Goal: Find specific page/section: Find specific page/section

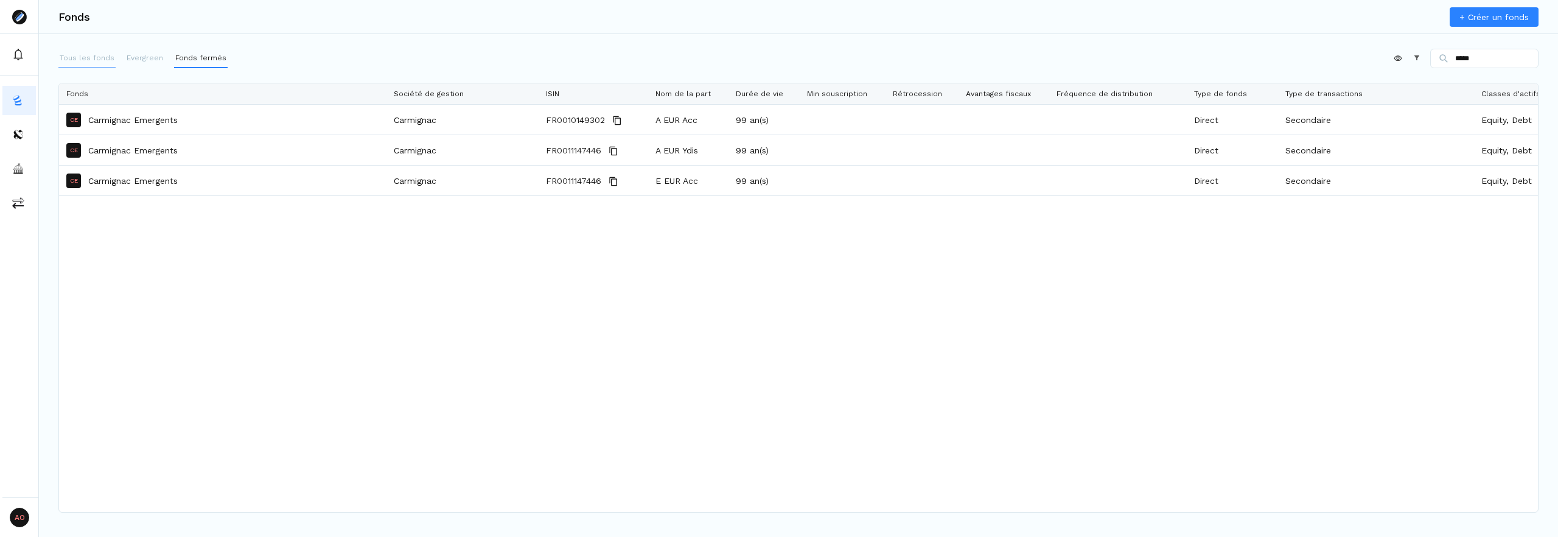
click at [91, 59] on p "Tous les fonds" at bounding box center [87, 57] width 55 height 11
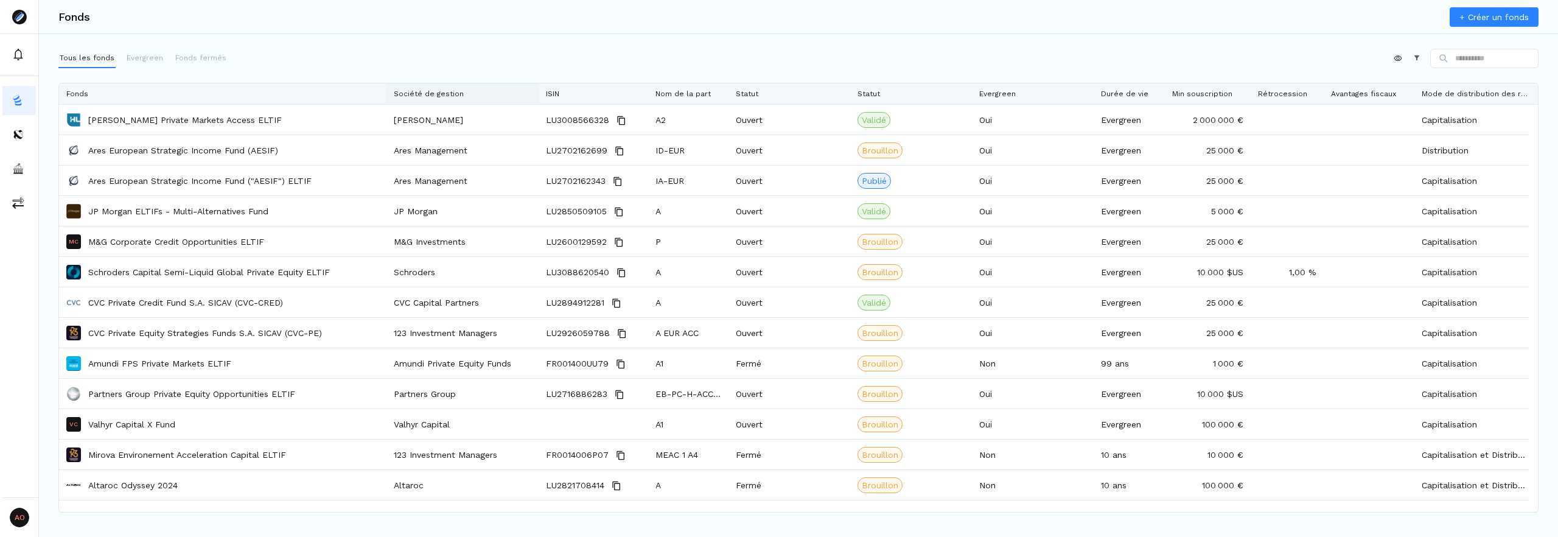
click at [450, 103] on div "Société de gestion" at bounding box center [463, 93] width 138 height 21
drag, startPoint x: 566, startPoint y: 45, endPoint x: 712, endPoint y: 44, distance: 145.5
click at [566, 44] on div "Fonds + Créer un fonds Tous les fonds Evergreen Fonds fermés Appliquer Construc…" at bounding box center [798, 268] width 1519 height 537
click at [1412, 62] on button at bounding box center [1416, 58] width 9 height 9
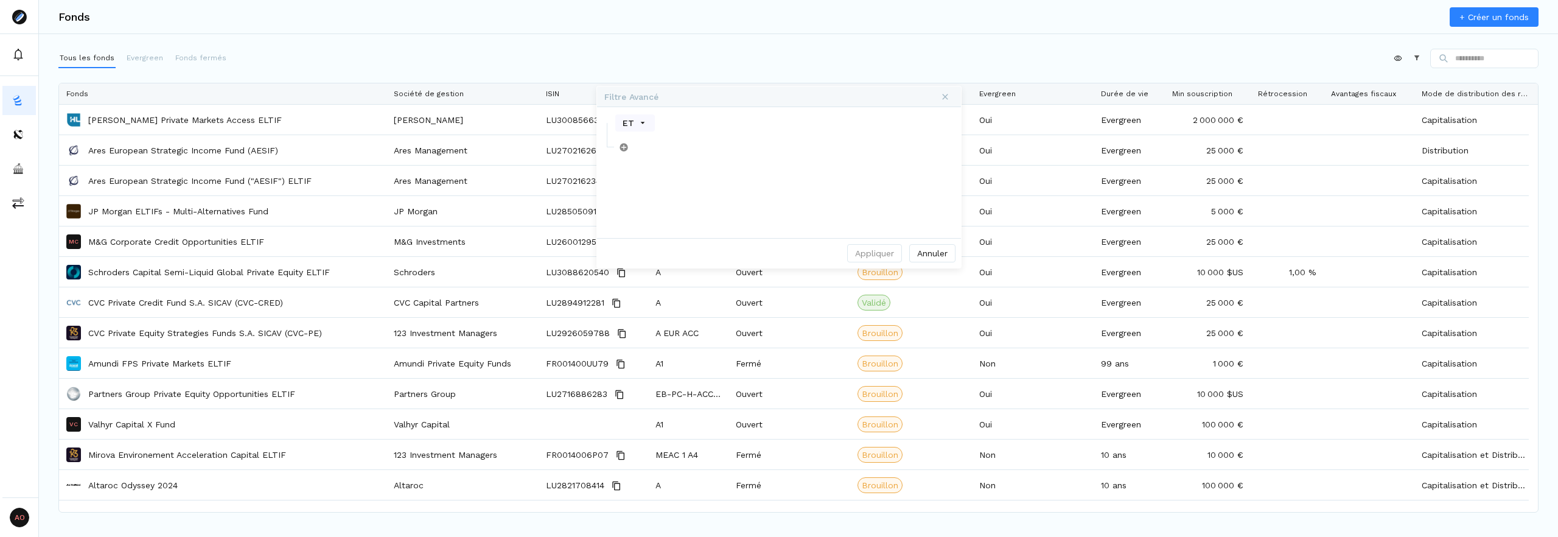
click at [524, 50] on div "Appliquer Constructeur" at bounding box center [798, 61] width 1480 height 24
click at [145, 61] on p "Evergreen" at bounding box center [145, 57] width 37 height 11
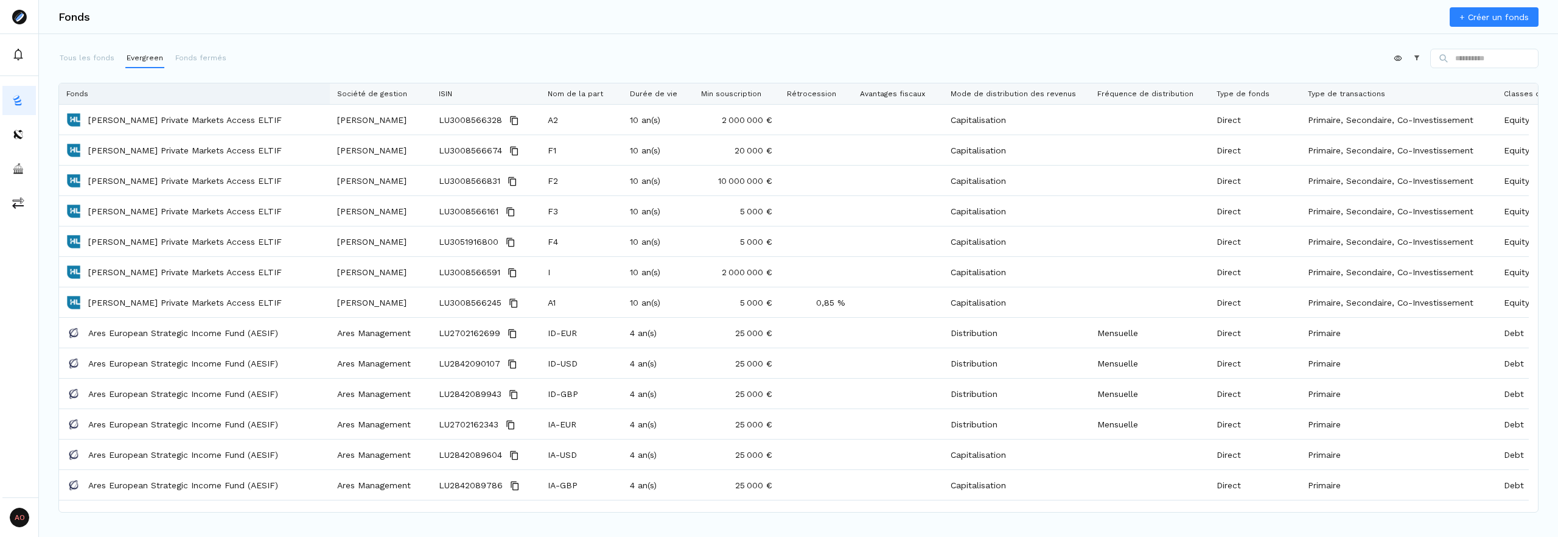
click at [309, 98] on div "Fonds" at bounding box center [194, 93] width 256 height 21
click at [241, 29] on div "Fonds + Créer un fonds" at bounding box center [798, 17] width 1519 height 34
click at [87, 57] on p "Tous les fonds" at bounding box center [87, 57] width 55 height 11
